Goal: Task Accomplishment & Management: Complete application form

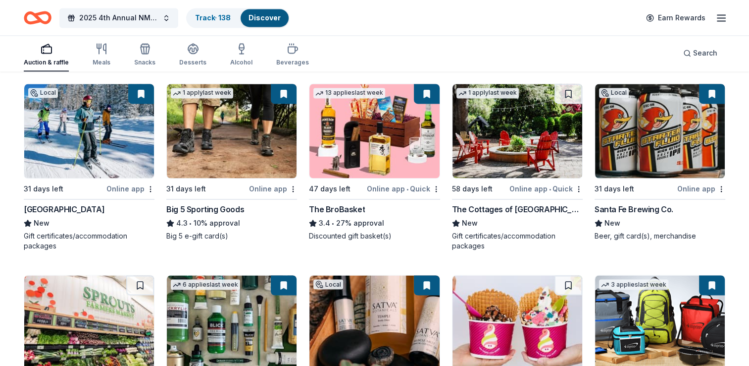
scroll to position [1618, 0]
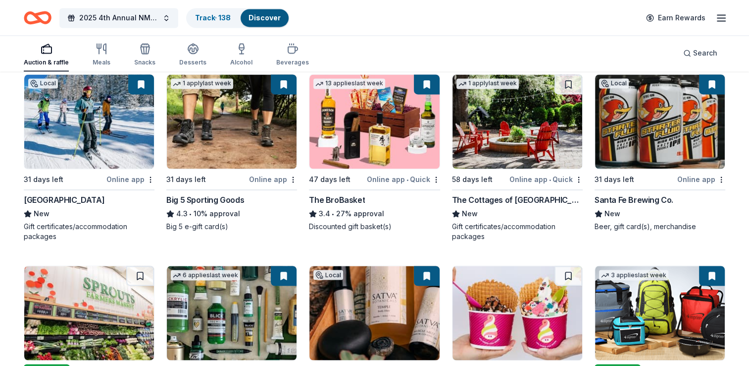
click at [497, 197] on div "The Cottages of [GEOGRAPHIC_DATA]" at bounding box center [517, 200] width 131 height 12
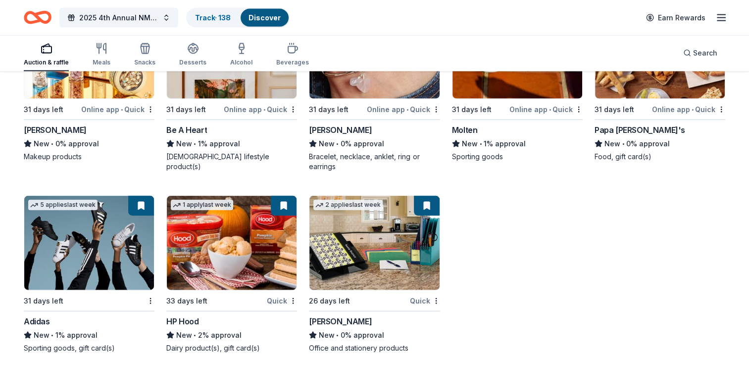
scroll to position [6038, 0]
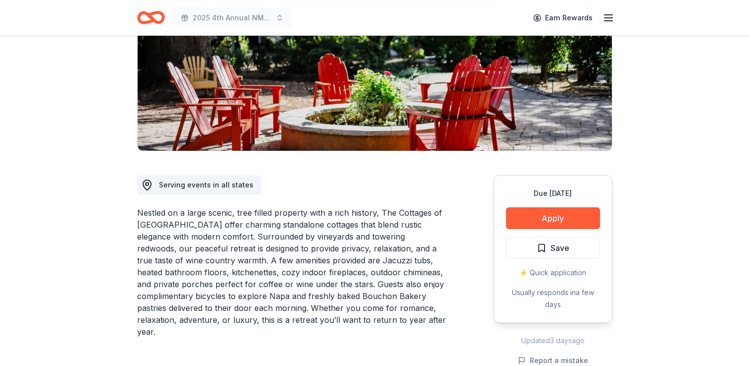
scroll to position [186, 0]
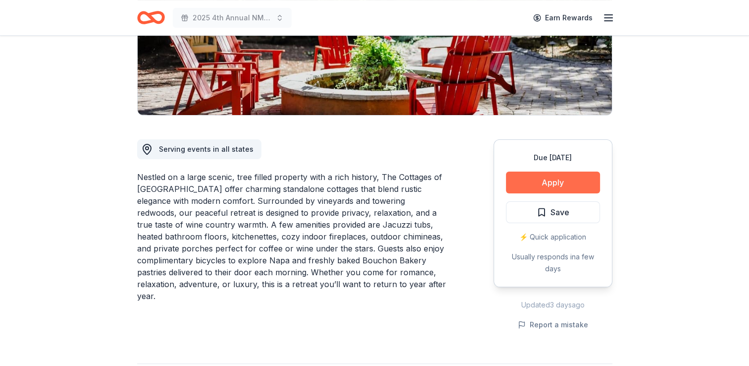
click at [563, 179] on button "Apply" at bounding box center [553, 182] width 94 height 22
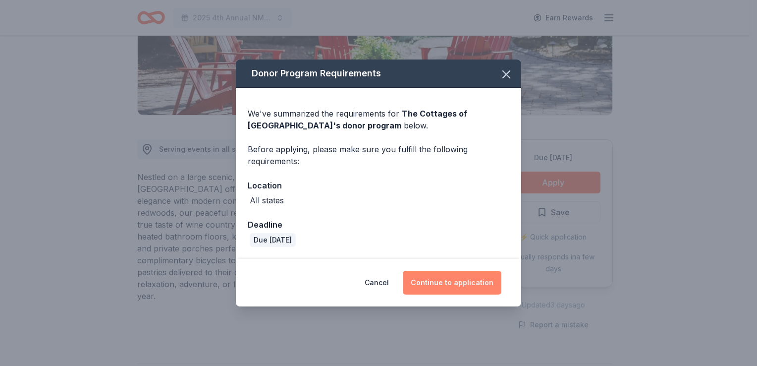
click at [452, 280] on button "Continue to application" at bounding box center [452, 282] width 99 height 24
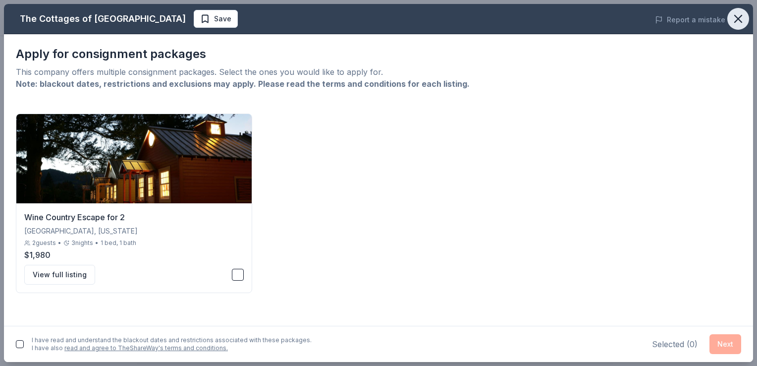
click at [740, 12] on icon "button" at bounding box center [738, 19] width 14 height 14
